Goal: Information Seeking & Learning: Find specific fact

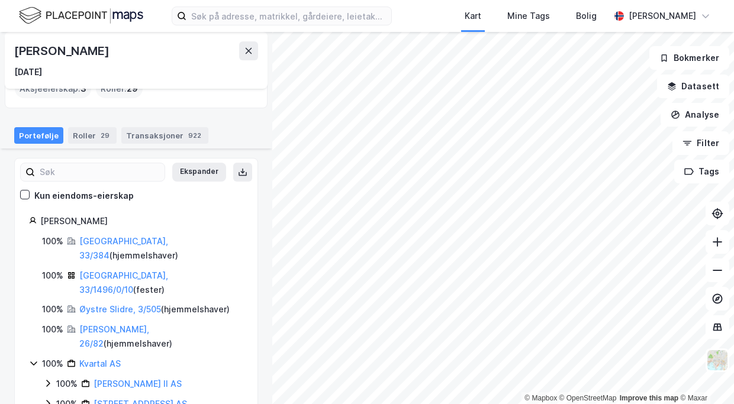
scroll to position [118, 0]
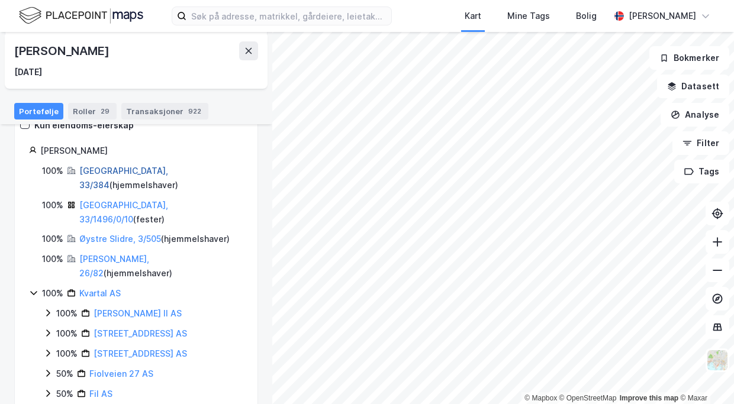
click at [115, 170] on link "[GEOGRAPHIC_DATA], 33/384" at bounding box center [123, 178] width 89 height 24
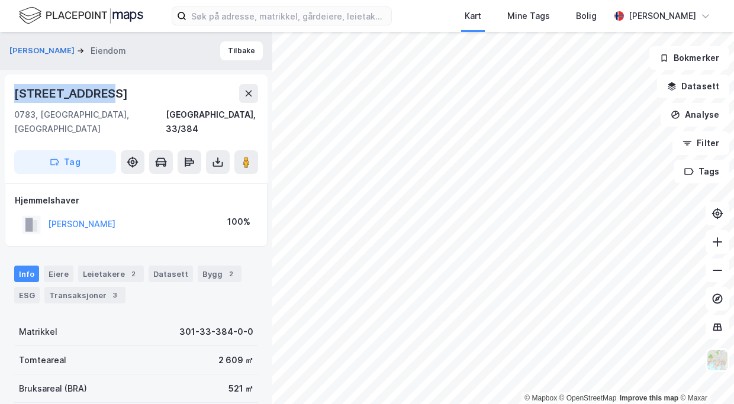
drag, startPoint x: 18, startPoint y: 96, endPoint x: 94, endPoint y: 90, distance: 76.6
click at [94, 90] on div "[STREET_ADDRESS]" at bounding box center [72, 93] width 116 height 19
copy div "[STREET_ADDRESS]"
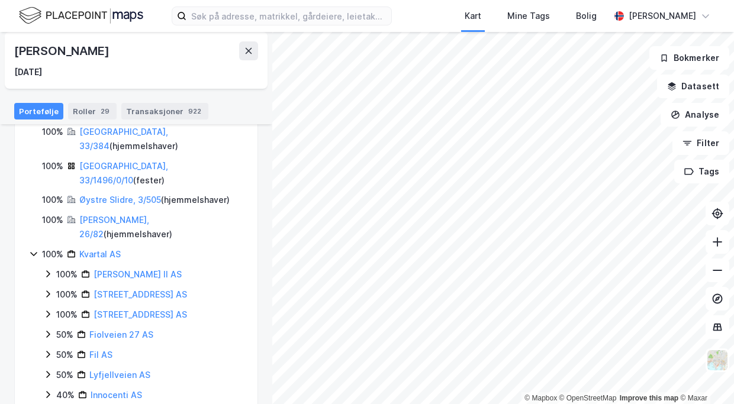
scroll to position [177, 0]
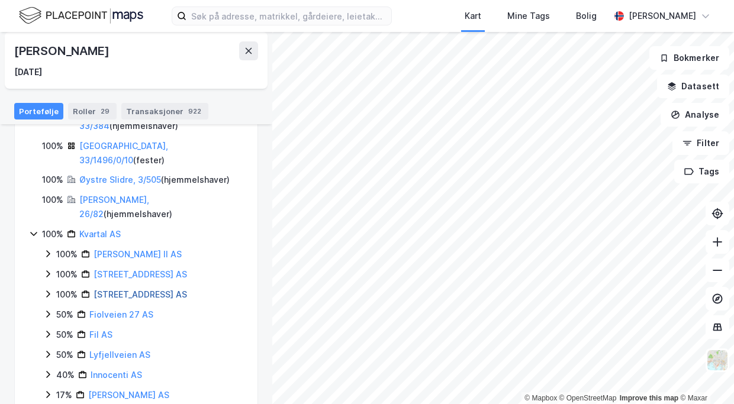
click at [98, 289] on link "[STREET_ADDRESS] AS" at bounding box center [139, 294] width 93 height 10
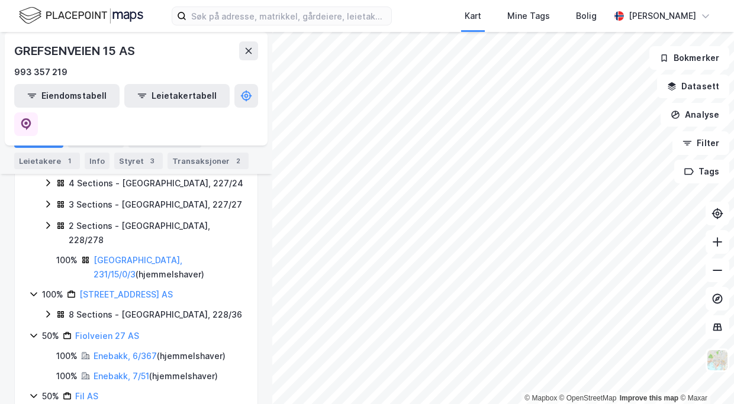
scroll to position [355, 0]
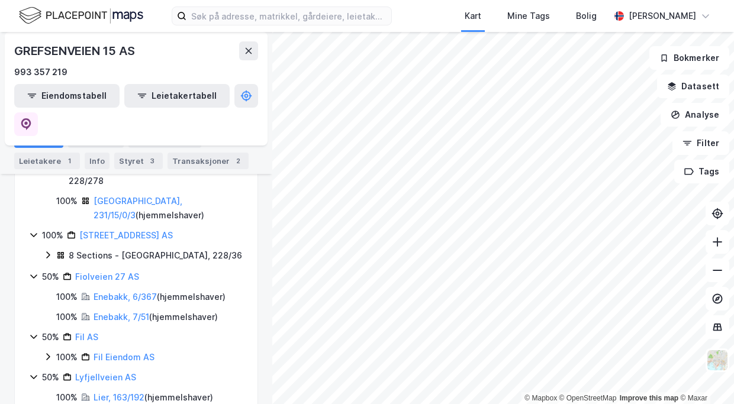
click at [47, 353] on icon at bounding box center [48, 356] width 4 height 7
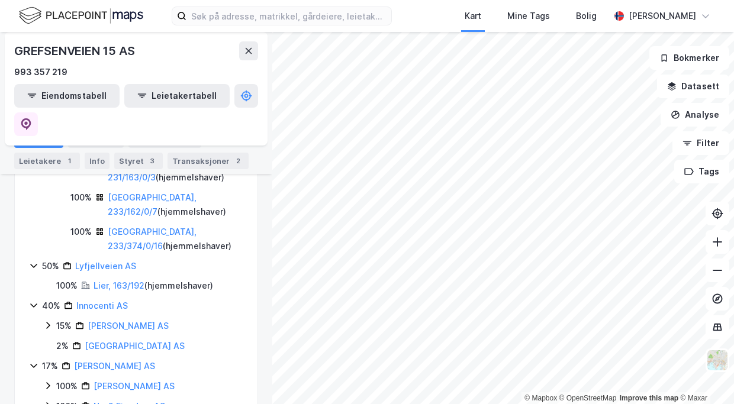
scroll to position [777, 0]
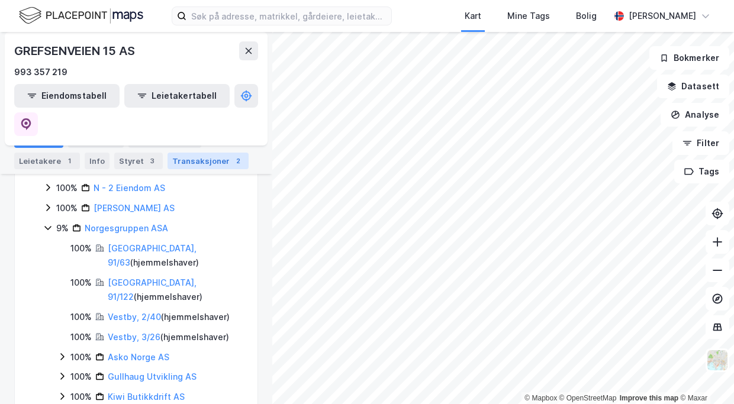
scroll to position [1014, 0]
